Goal: Check status

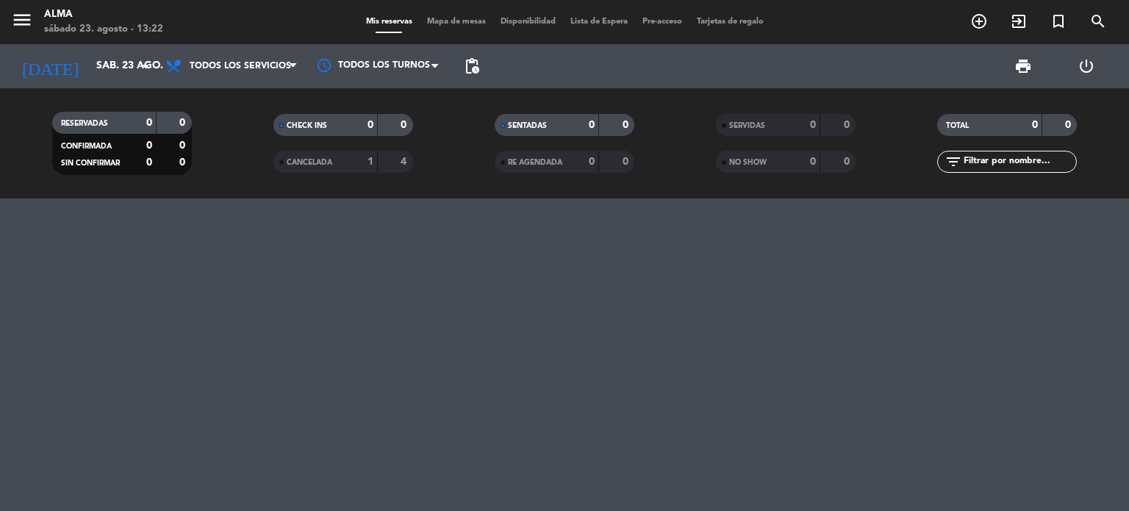
click at [349, 159] on div "1" at bounding box center [358, 162] width 29 height 17
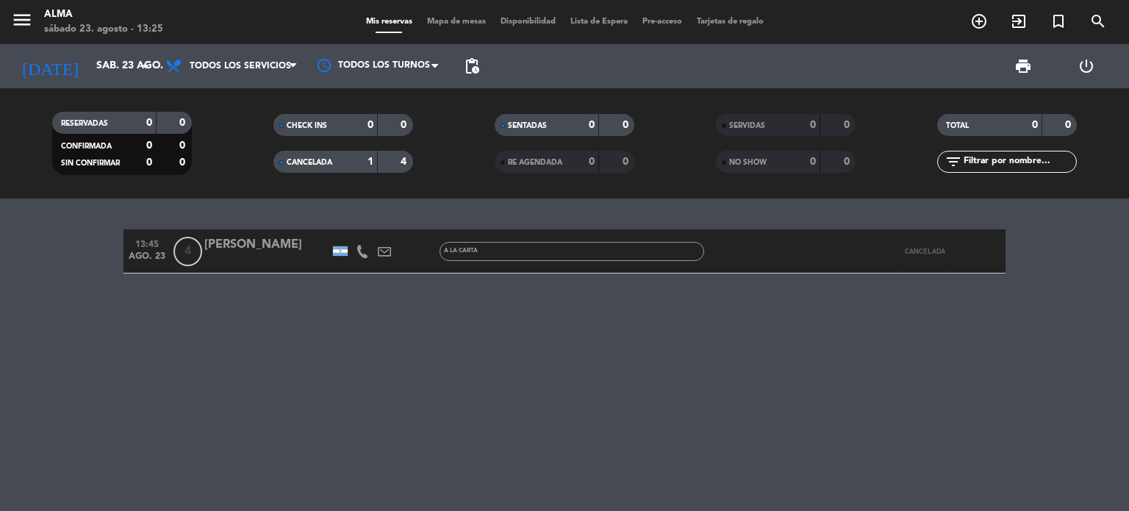
click at [271, 246] on div "[PERSON_NAME]" at bounding box center [266, 244] width 125 height 19
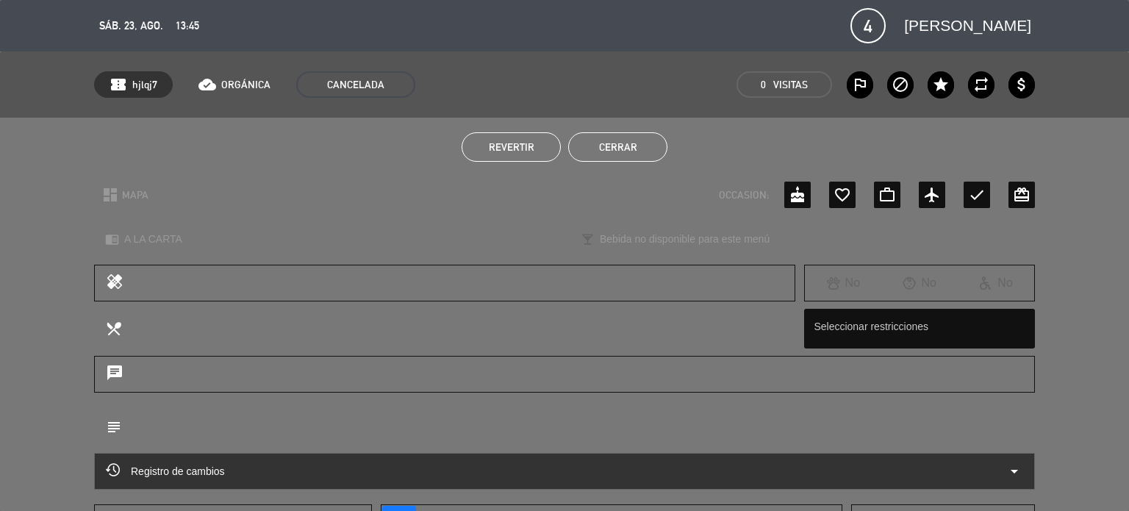
click at [634, 155] on button "Cerrar" at bounding box center [617, 146] width 99 height 29
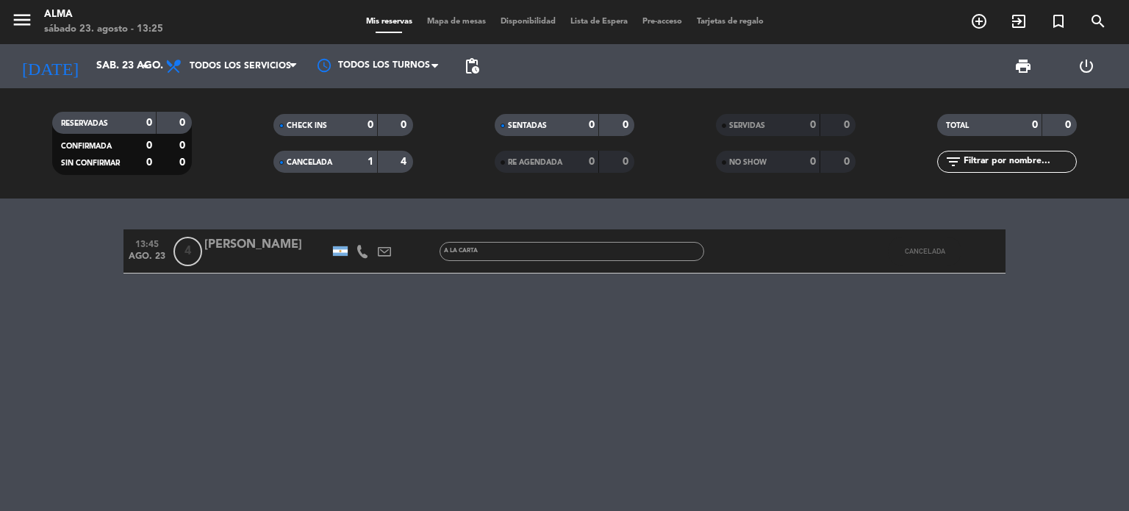
click at [317, 159] on span "CANCELADA" at bounding box center [310, 162] width 46 height 7
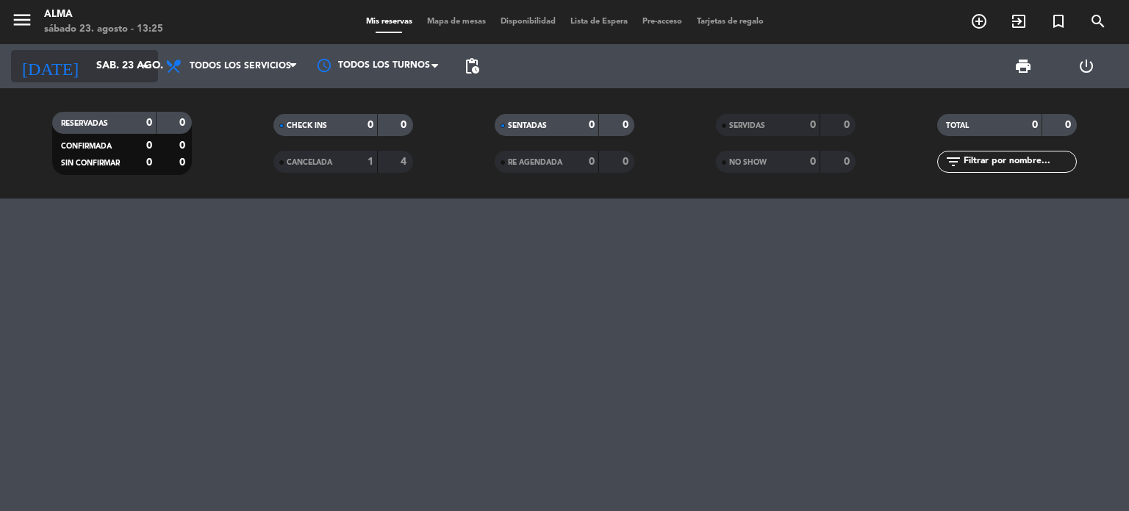
click at [89, 60] on input "sáb. 23 ago." at bounding box center [159, 66] width 140 height 26
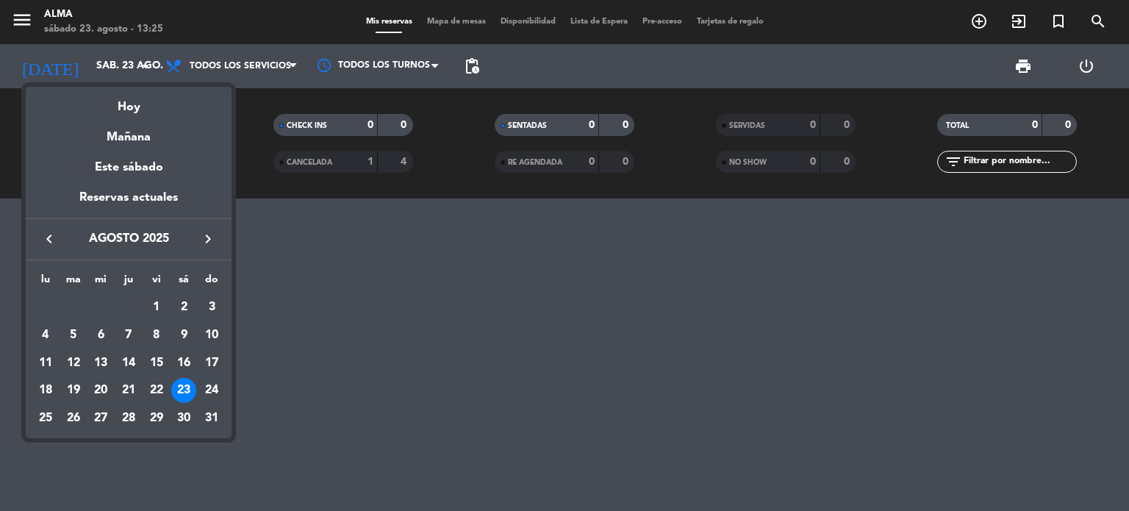
click at [213, 384] on div "24" at bounding box center [211, 390] width 25 height 25
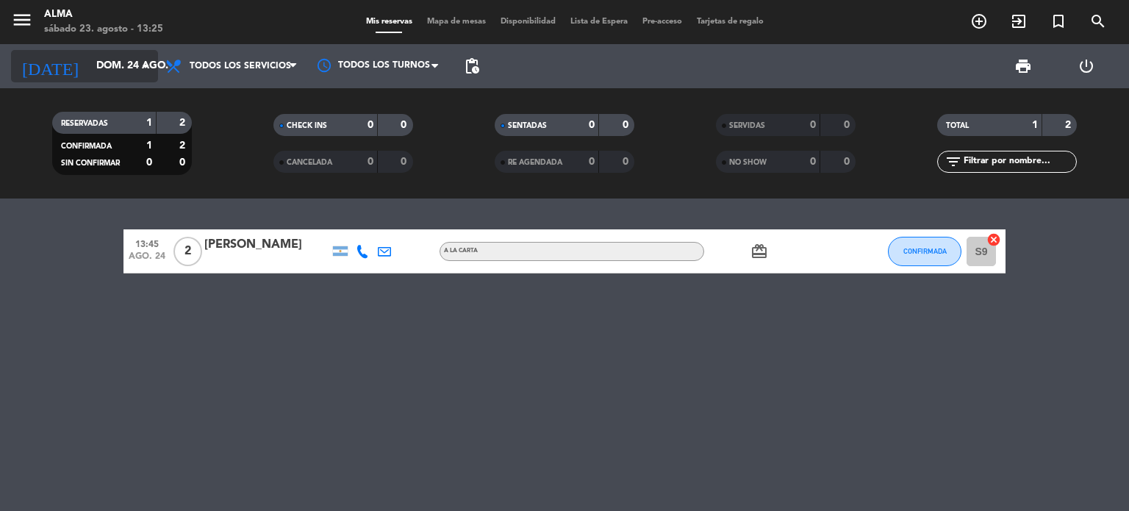
click at [148, 76] on input "dom. 24 ago." at bounding box center [159, 66] width 140 height 26
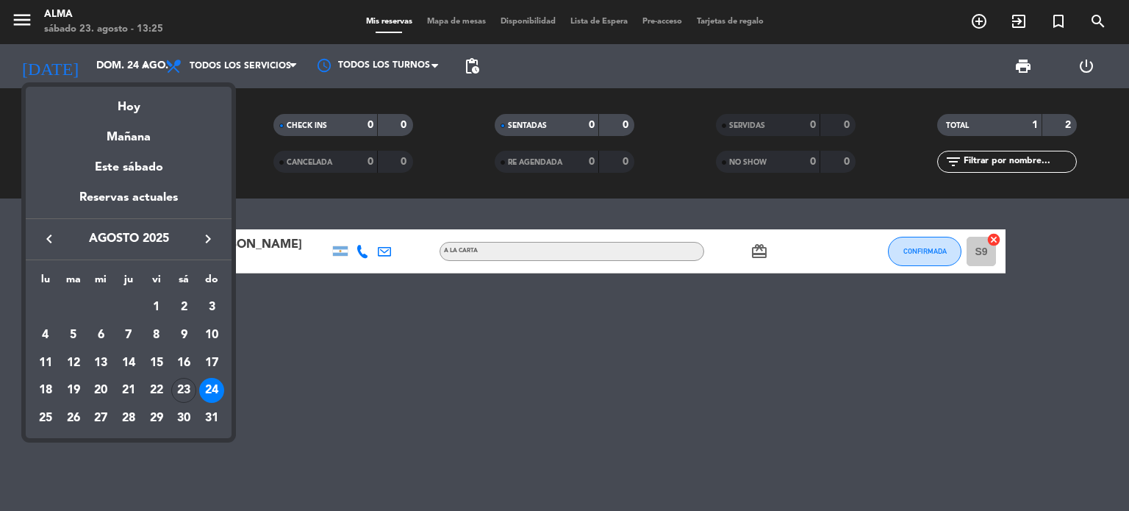
click at [149, 76] on div at bounding box center [564, 255] width 1129 height 511
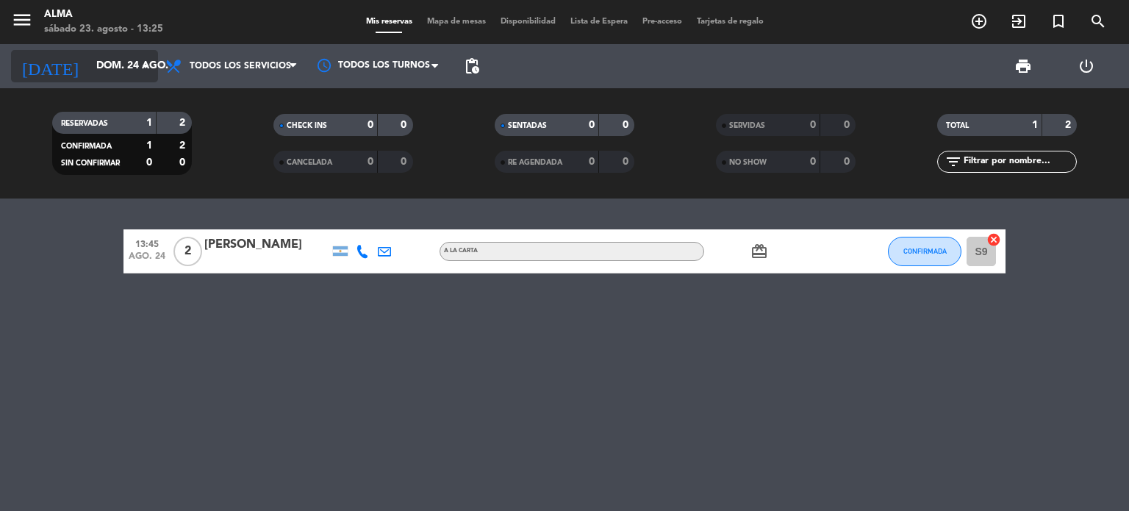
click at [110, 61] on input "dom. 24 ago." at bounding box center [159, 66] width 140 height 26
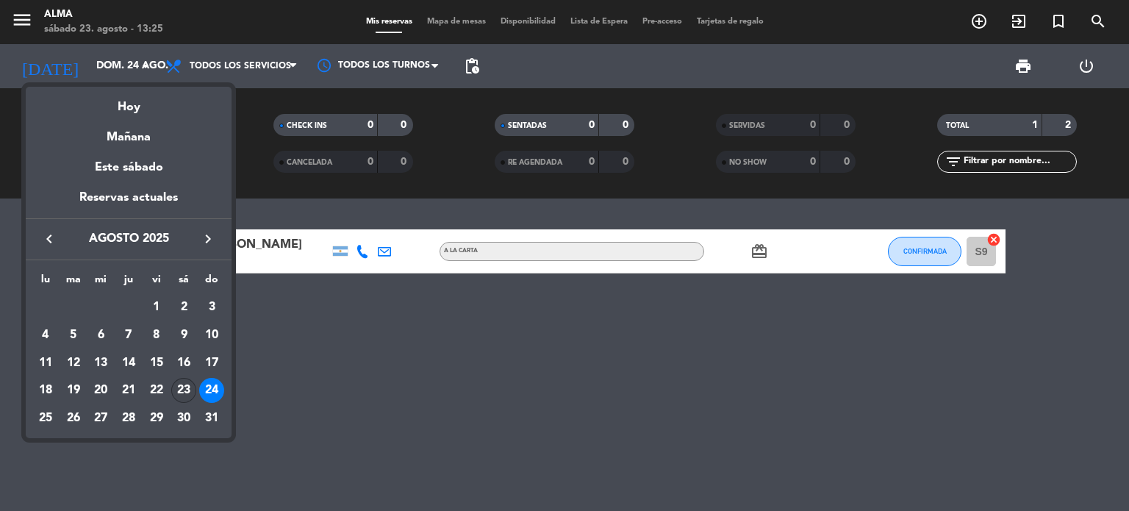
click at [195, 396] on td "23" at bounding box center [185, 390] width 28 height 28
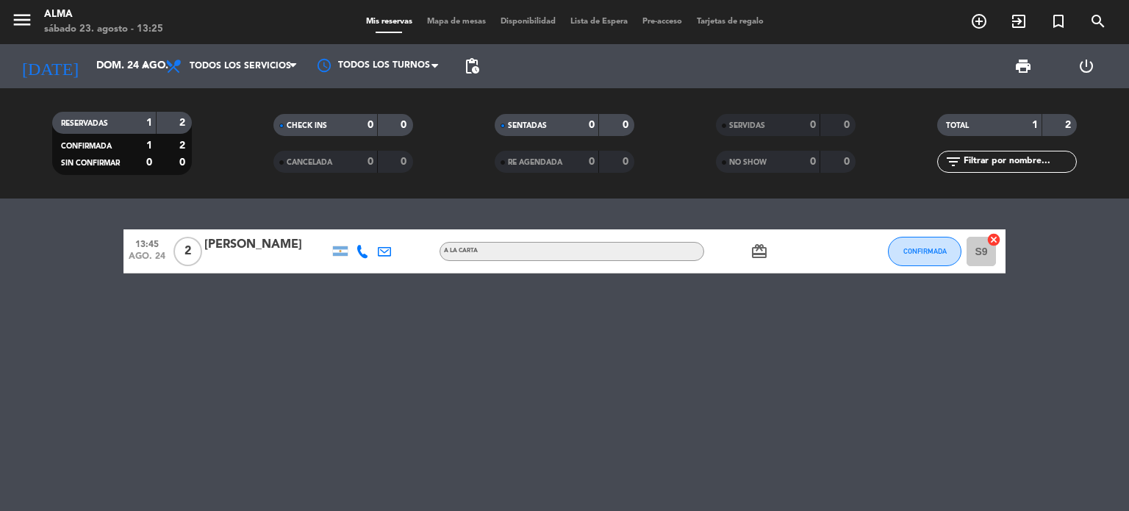
type input "sáb. 23 ago."
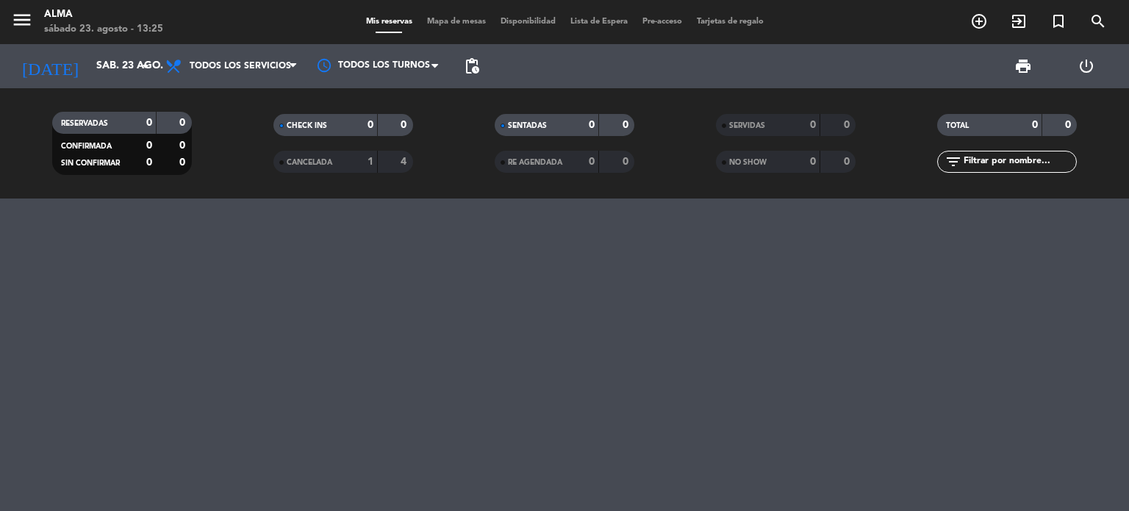
click at [318, 165] on span "CANCELADA" at bounding box center [310, 162] width 46 height 7
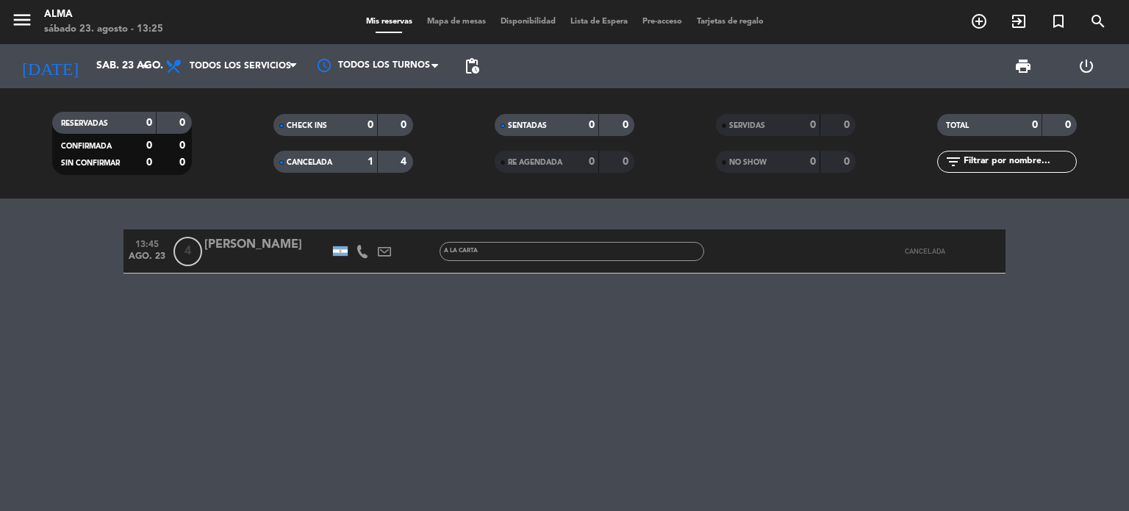
click at [362, 251] on icon at bounding box center [362, 251] width 13 height 13
click at [348, 226] on span "Copiar" at bounding box center [351, 226] width 31 height 15
click at [393, 228] on span at bounding box center [399, 227] width 12 height 12
drag, startPoint x: 323, startPoint y: 207, endPoint x: 403, endPoint y: 205, distance: 80.2
click at [403, 205] on div "[PHONE_NUMBER] Copiar content_paste |" at bounding box center [371, 219] width 112 height 41
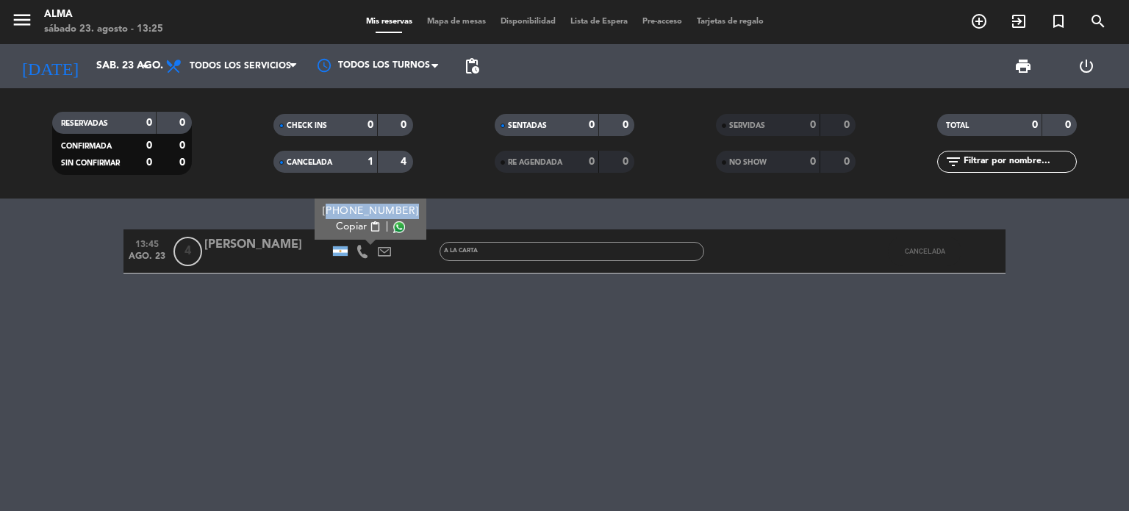
copy div "[PHONE_NUMBER]"
click at [470, 293] on div "13:45 [DATE] 4 [PERSON_NAME] [PHONE_NUMBER] Copiar content_paste | A LA CARTA C…" at bounding box center [564, 355] width 1129 height 312
